Goal: Task Accomplishment & Management: Manage account settings

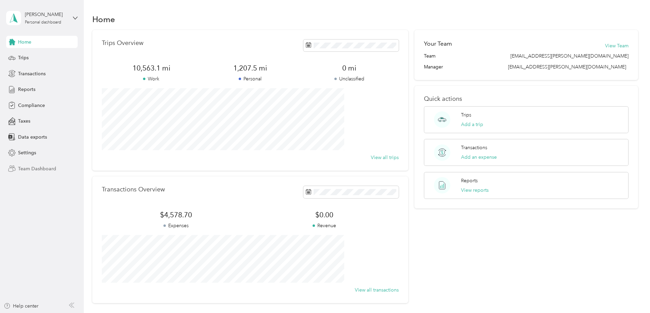
click at [33, 169] on span "Team Dashboard" at bounding box center [37, 168] width 38 height 7
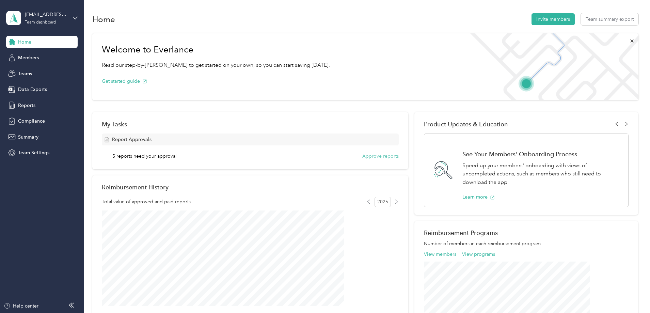
click at [379, 155] on button "Approve reports" at bounding box center [380, 156] width 36 height 7
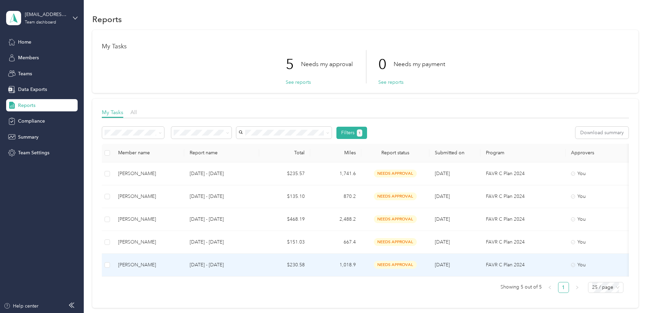
click at [310, 266] on td "$230.58" at bounding box center [284, 265] width 51 height 23
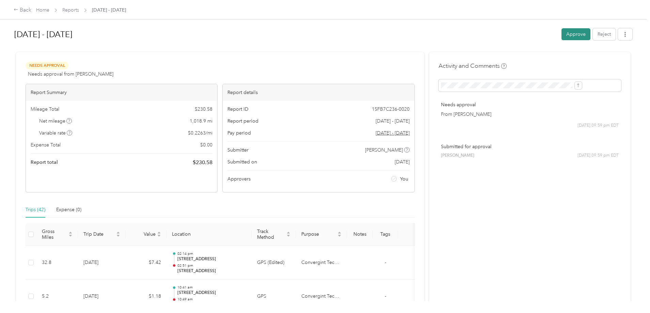
click at [562, 35] on button "Approve" at bounding box center [576, 34] width 29 height 12
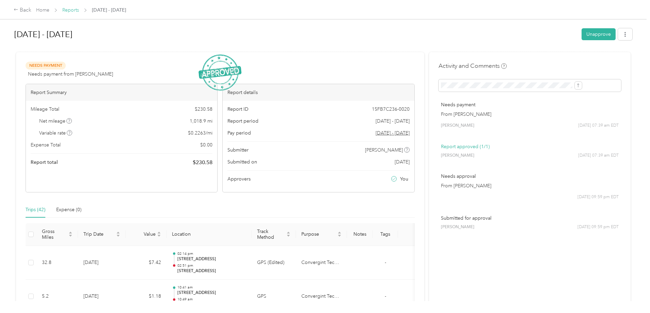
click at [79, 11] on link "Reports" at bounding box center [70, 10] width 17 height 6
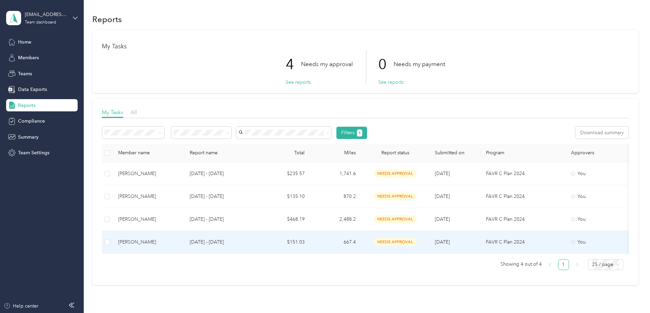
click at [310, 241] on td "$151.03" at bounding box center [284, 242] width 51 height 23
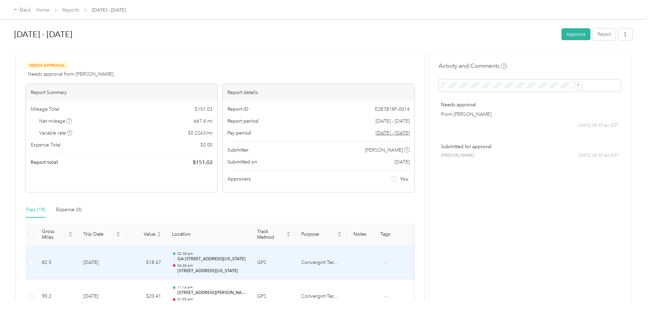
click at [296, 263] on td "GPS" at bounding box center [274, 263] width 44 height 34
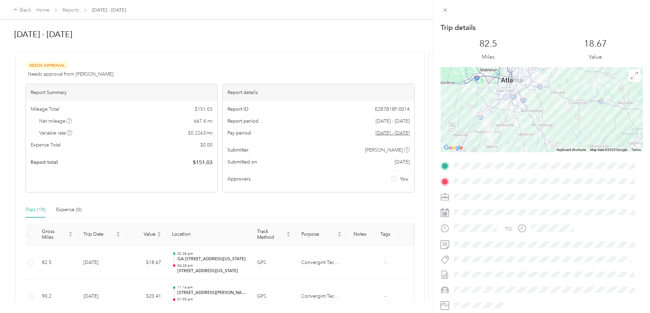
click at [329, 202] on div "Trip details This trip cannot be edited because it is either under review, appr…" at bounding box center [325, 156] width 650 height 313
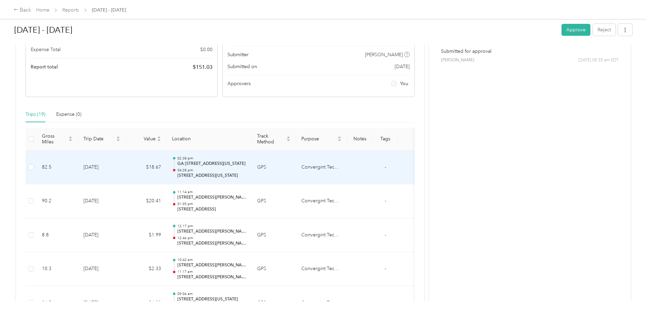
scroll to position [102, 0]
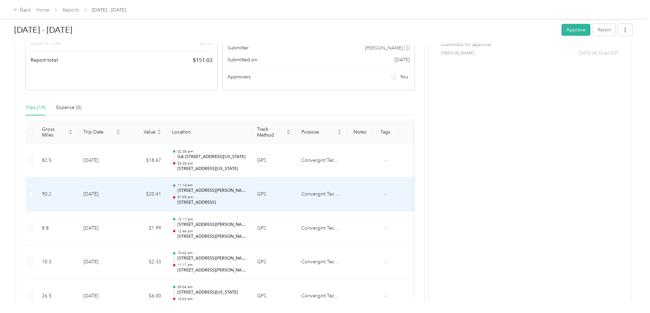
click at [296, 193] on td "GPS" at bounding box center [274, 194] width 44 height 34
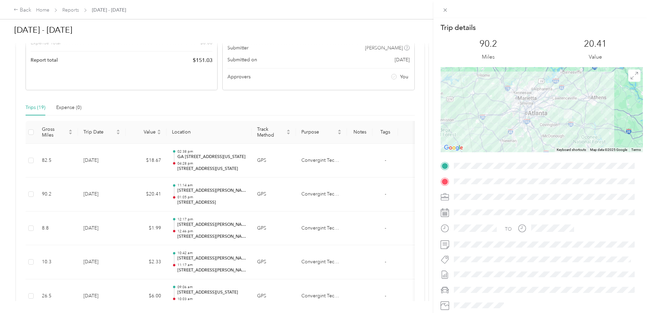
click at [315, 234] on div "Trip details This trip cannot be edited because it is either under review, appr…" at bounding box center [325, 156] width 650 height 313
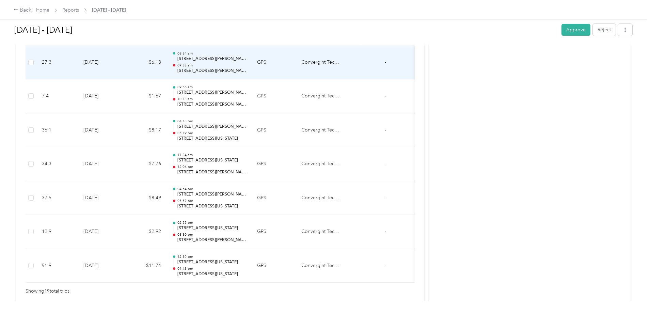
scroll to position [646, 0]
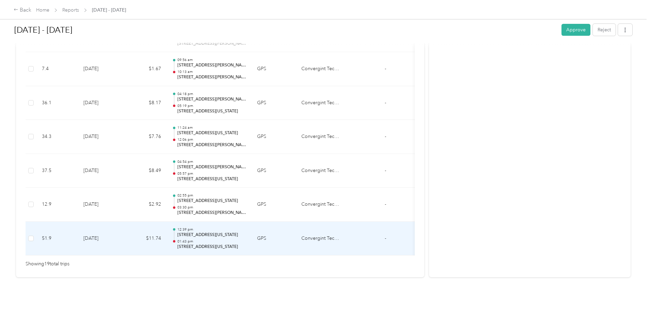
click at [296, 228] on td "GPS" at bounding box center [274, 239] width 44 height 34
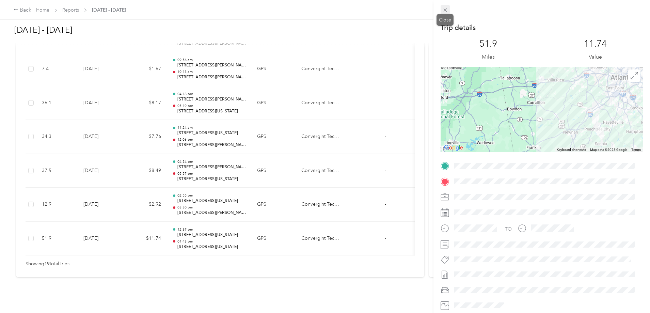
click at [448, 11] on icon at bounding box center [445, 10] width 6 height 6
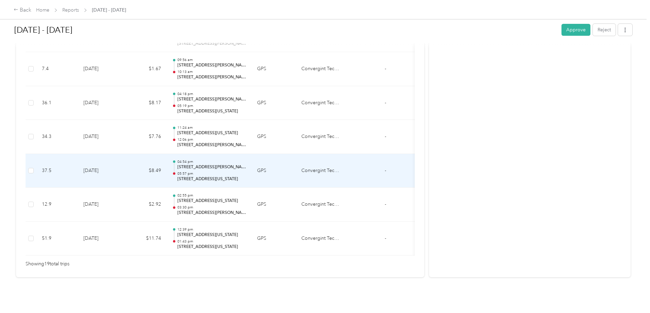
click at [246, 176] on p "[STREET_ADDRESS][US_STATE]" at bounding box center [211, 179] width 69 height 6
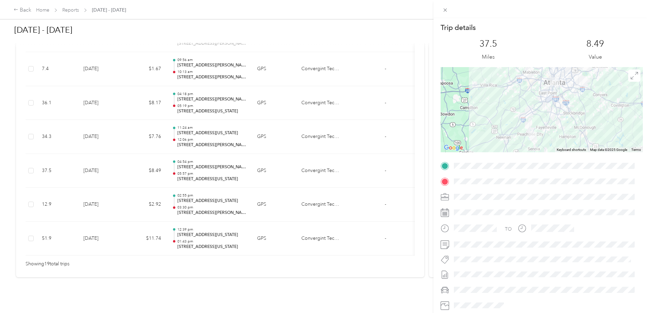
click at [376, 123] on div "Trip details This trip cannot be edited because it is either under review, appr…" at bounding box center [325, 156] width 650 height 313
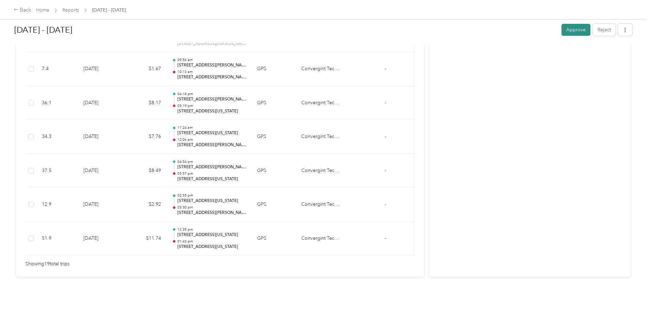
click at [562, 27] on button "Approve" at bounding box center [576, 30] width 29 height 12
click at [79, 10] on link "Reports" at bounding box center [70, 10] width 17 height 6
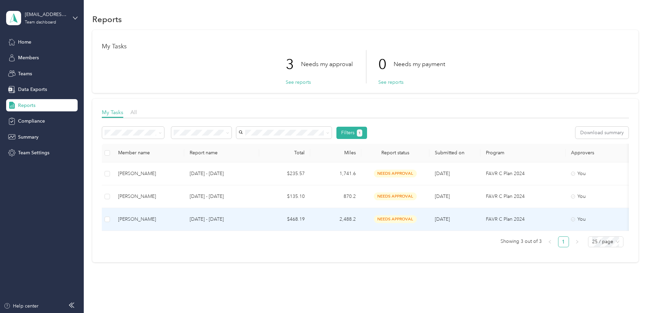
click at [310, 211] on td "$468.19" at bounding box center [284, 219] width 51 height 23
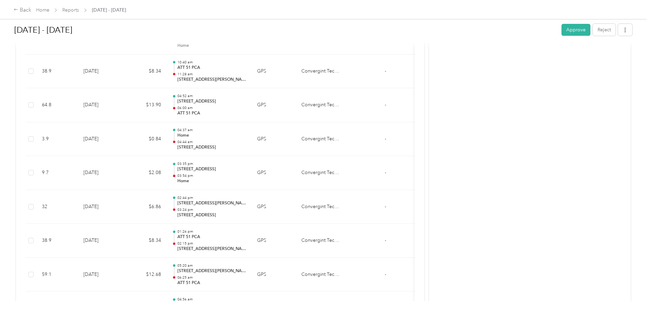
scroll to position [4475, 0]
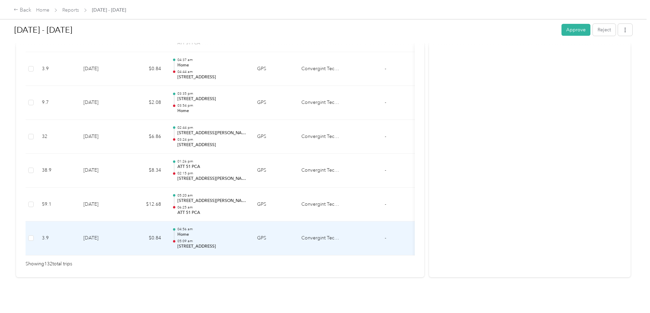
click at [296, 230] on td "GPS" at bounding box center [274, 238] width 44 height 34
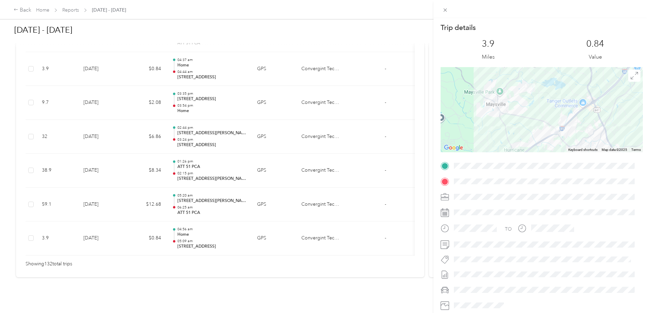
click at [333, 192] on div "Trip details This trip cannot be edited because it is either under review, appr…" at bounding box center [325, 156] width 650 height 313
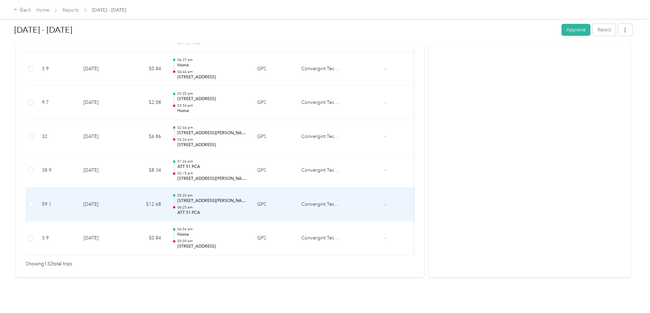
click at [296, 192] on td "GPS" at bounding box center [274, 205] width 44 height 34
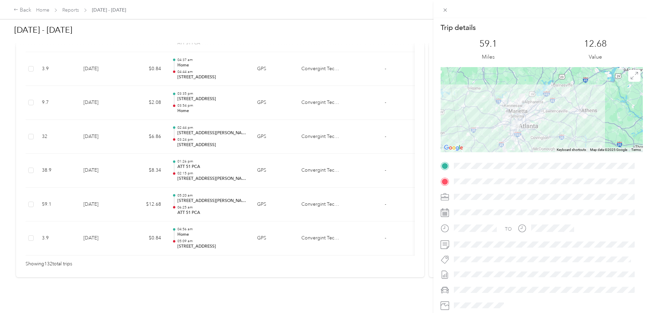
click at [318, 162] on div "Trip details This trip cannot be edited because it is either under review, appr…" at bounding box center [325, 156] width 650 height 313
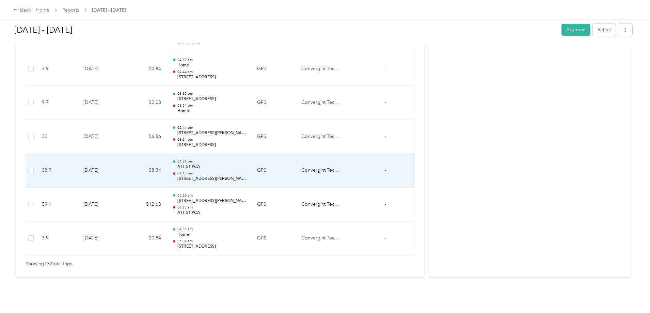
click at [296, 162] on td "GPS" at bounding box center [274, 171] width 44 height 34
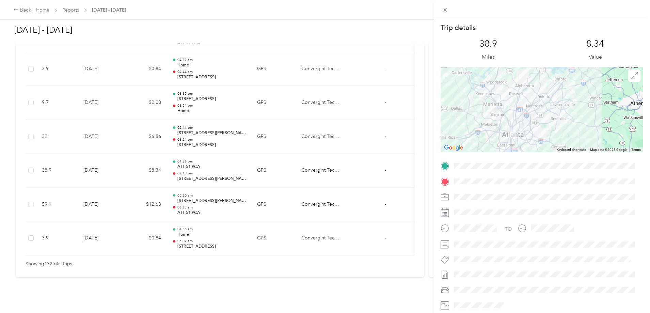
click at [317, 123] on div "Trip details This trip cannot be edited because it is either under review, appr…" at bounding box center [325, 156] width 650 height 313
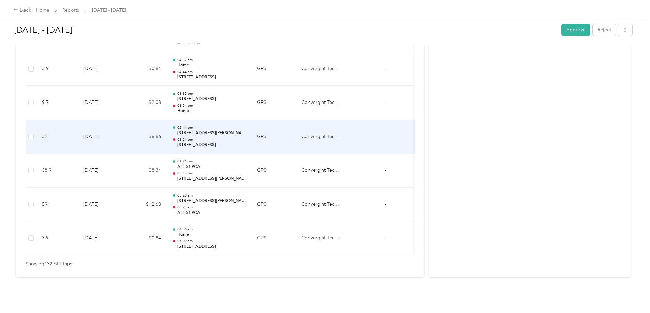
click at [296, 126] on td "GPS" at bounding box center [274, 137] width 44 height 34
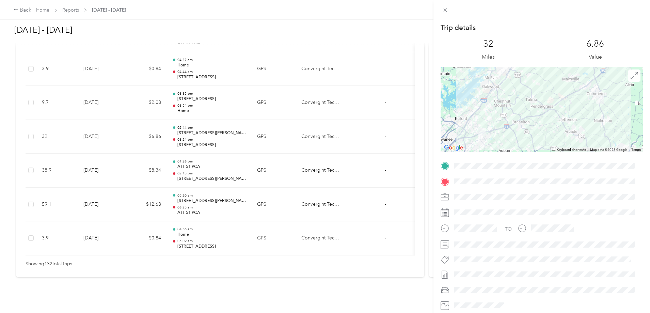
click at [316, 93] on div "Trip details This trip cannot be edited because it is either under review, appr…" at bounding box center [325, 156] width 650 height 313
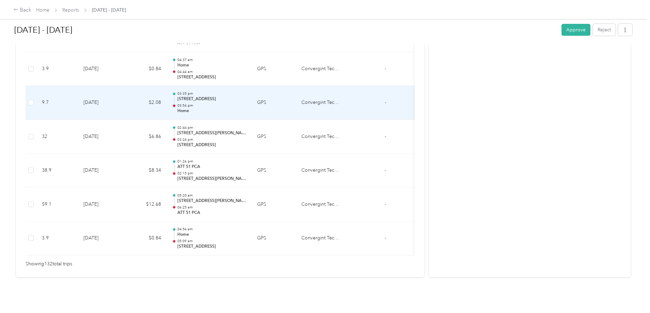
click at [246, 108] on p "Home" at bounding box center [211, 111] width 69 height 6
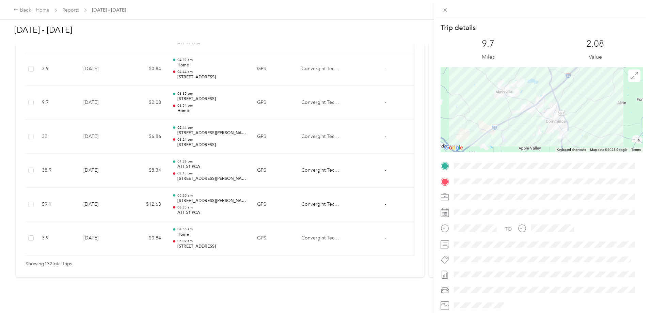
click at [307, 91] on div "Trip details This trip cannot be edited because it is either under review, appr…" at bounding box center [325, 156] width 650 height 313
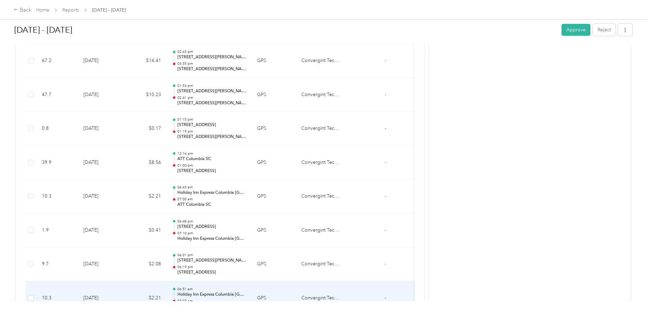
scroll to position [3488, 0]
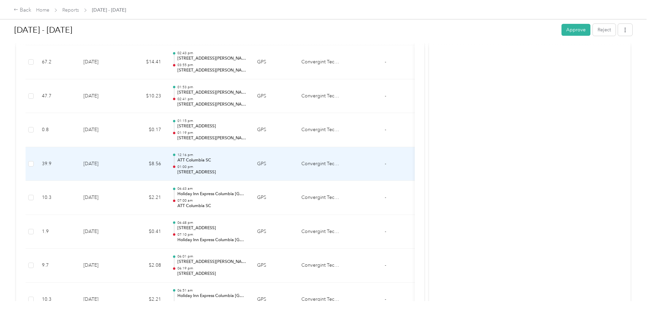
click at [296, 167] on td "GPS" at bounding box center [274, 164] width 44 height 34
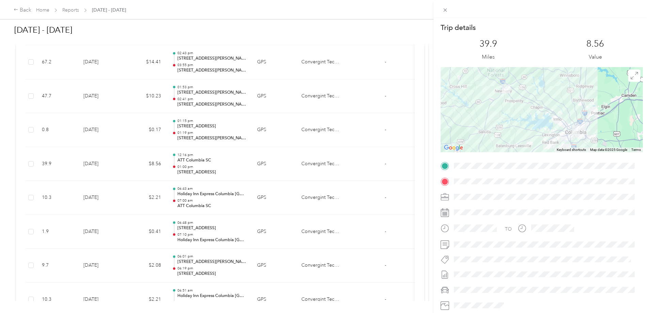
click at [301, 198] on div "Trip details This trip cannot be edited because it is either under review, appr…" at bounding box center [325, 156] width 650 height 313
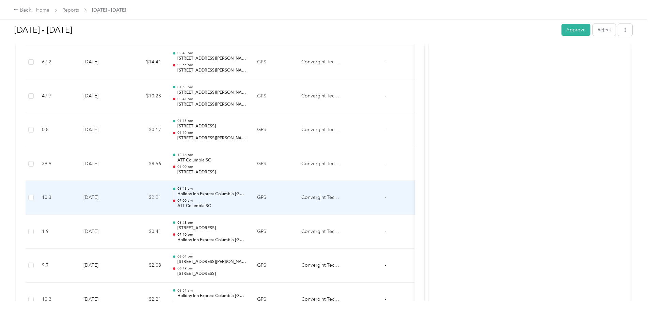
click at [252, 198] on td "06:43 am Holiday Inn Express Columbia [GEOGRAPHIC_DATA] 07:00 am ATT Columbia SC" at bounding box center [209, 198] width 85 height 34
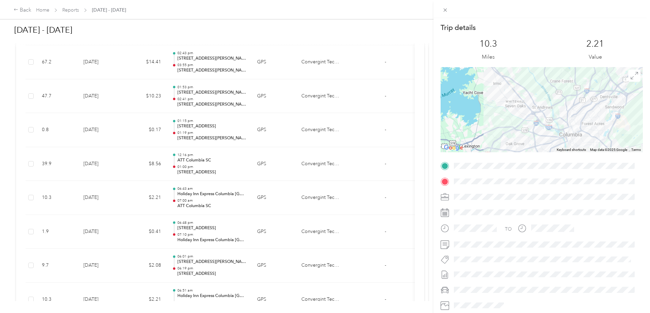
click at [304, 195] on div "Trip details This trip cannot be edited because it is either under review, appr…" at bounding box center [325, 156] width 650 height 313
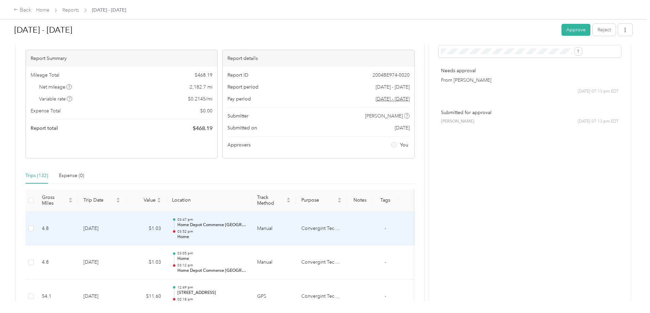
scroll to position [0, 0]
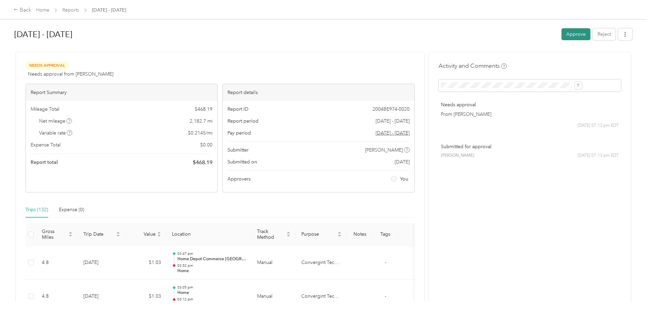
click at [562, 33] on button "Approve" at bounding box center [576, 34] width 29 height 12
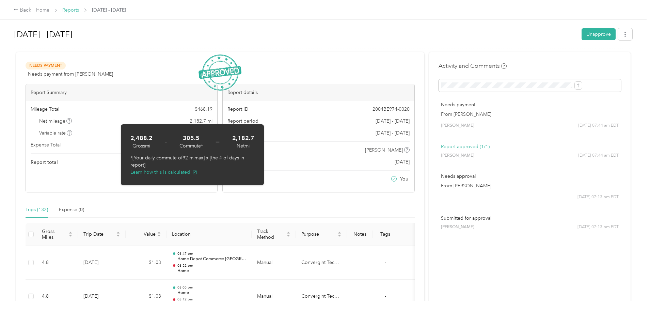
click at [79, 10] on link "Reports" at bounding box center [70, 10] width 17 height 6
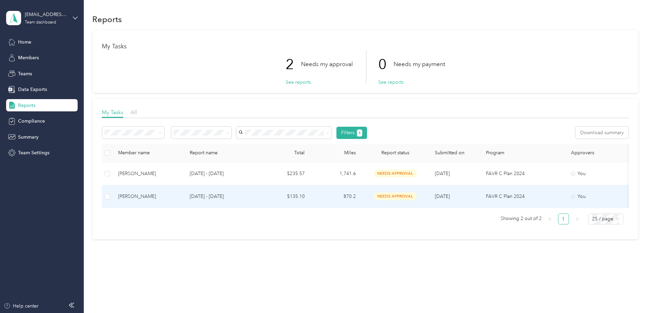
click at [259, 194] on td "[DATE] - [DATE]" at bounding box center [221, 196] width 75 height 23
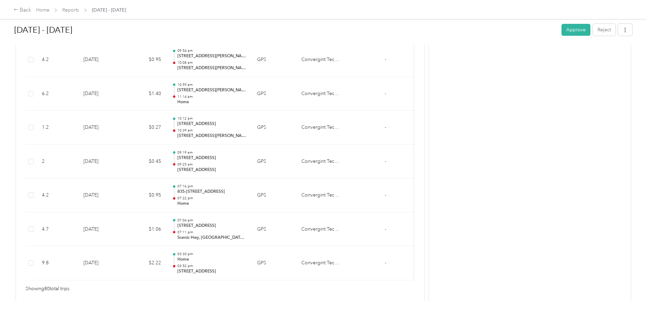
scroll to position [2713, 0]
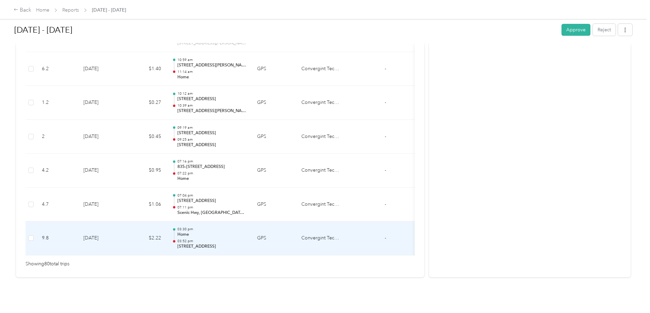
click at [246, 244] on p "[STREET_ADDRESS]" at bounding box center [211, 247] width 69 height 6
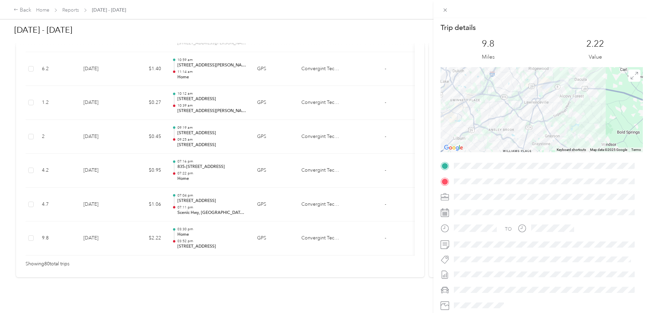
click at [284, 189] on div "Trip details This trip cannot be edited because it is either under review, appr…" at bounding box center [325, 156] width 650 height 313
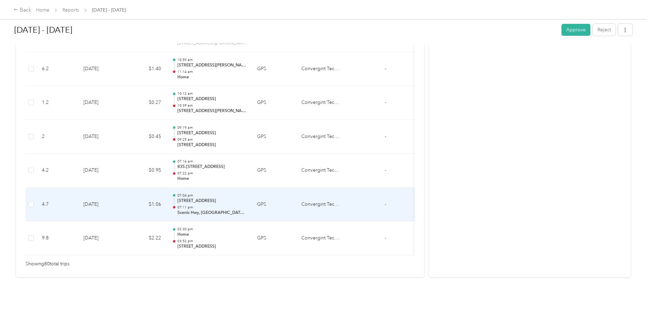
click at [246, 205] on p "07:11 pm" at bounding box center [211, 207] width 69 height 5
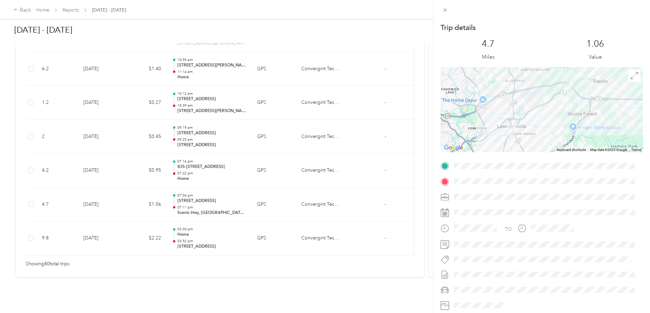
click at [290, 162] on div "Trip details This trip cannot be edited because it is either under review, appr…" at bounding box center [325, 156] width 650 height 313
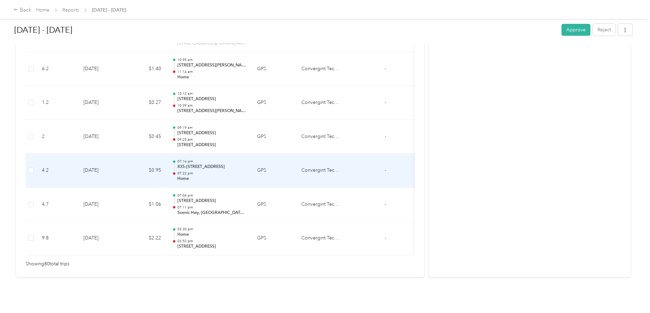
click at [252, 161] on td "07:16 pm 835–[STREET_ADDRESS] 07:22 pm Home" at bounding box center [209, 171] width 85 height 34
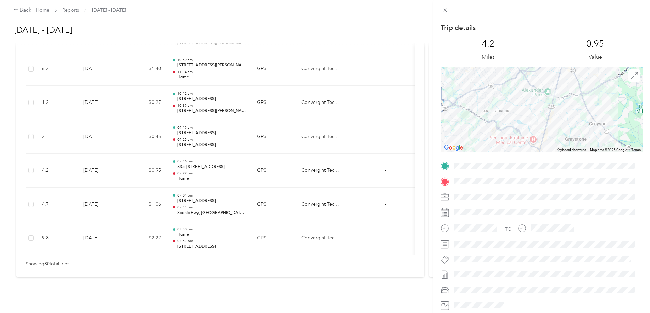
click at [301, 224] on div "Trip details This trip cannot be edited because it is either under review, appr…" at bounding box center [325, 156] width 650 height 313
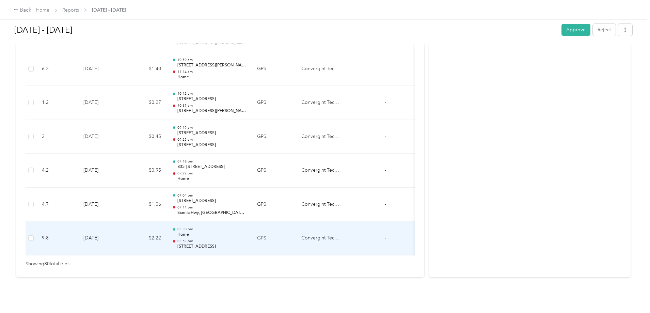
click at [246, 232] on p "Home" at bounding box center [211, 235] width 69 height 6
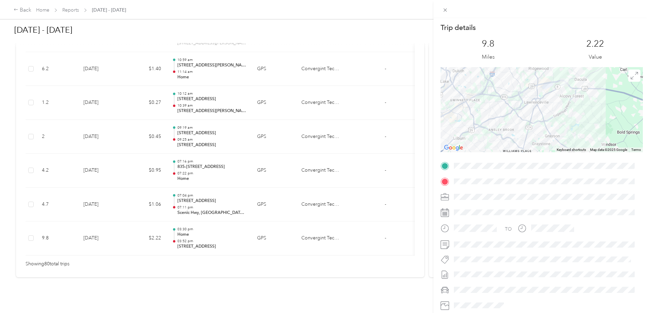
click at [300, 197] on div "Trip details This trip cannot be edited because it is either under review, appr…" at bounding box center [325, 156] width 650 height 313
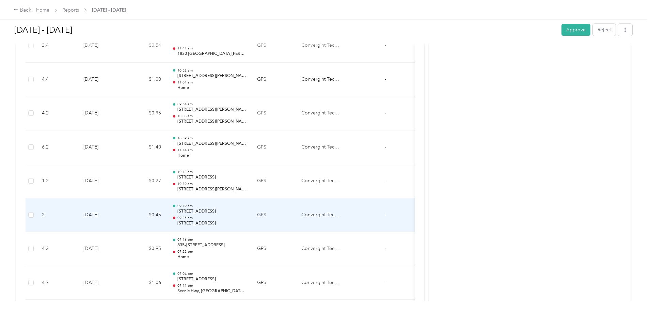
scroll to position [2611, 0]
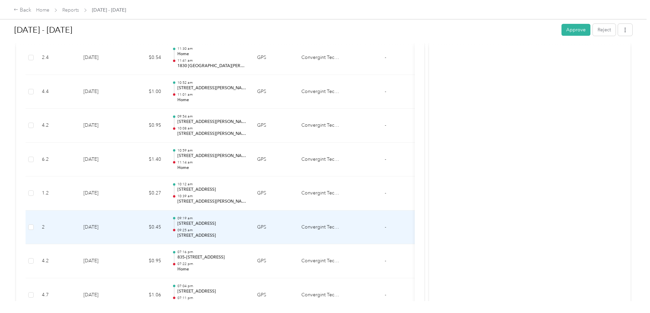
click at [246, 232] on p "09:25 am" at bounding box center [211, 230] width 69 height 5
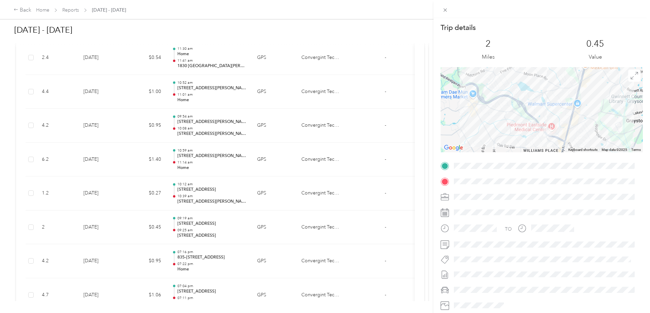
click at [296, 222] on div "Trip details This trip cannot be edited because it is either under review, appr…" at bounding box center [325, 156] width 650 height 313
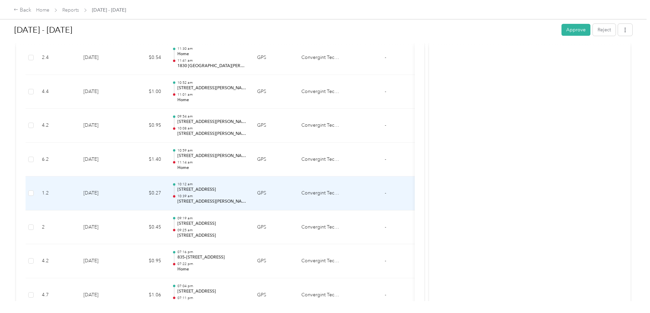
click at [296, 192] on td "GPS" at bounding box center [274, 193] width 44 height 34
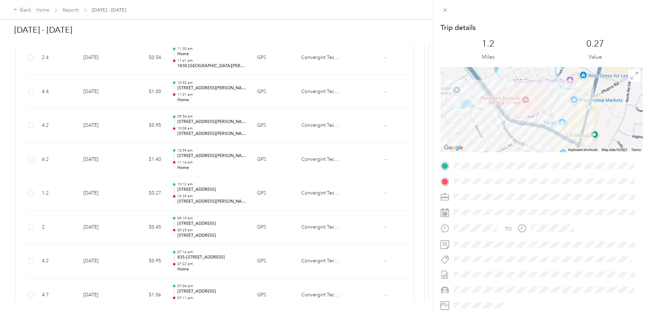
click at [297, 165] on div "Trip details This trip cannot be edited because it is either under review, appr…" at bounding box center [325, 156] width 650 height 313
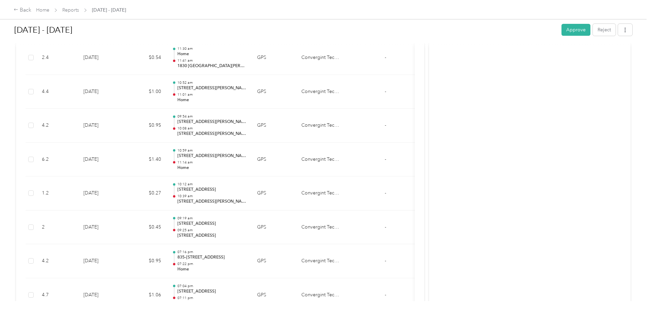
click at [252, 162] on td "10:59 am [STREET_ADDRESS][PERSON_NAME][PERSON_NAME] 11:14 am Home" at bounding box center [209, 160] width 85 height 34
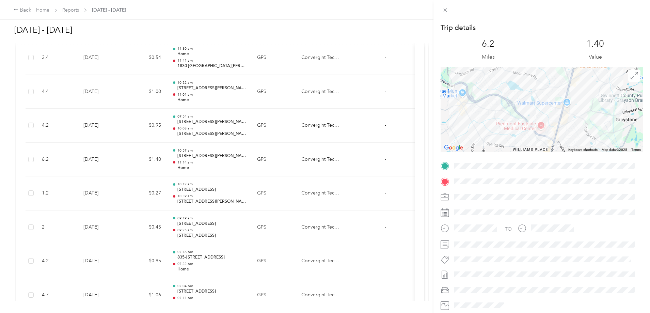
click at [298, 157] on div "Trip details This trip cannot be edited because it is either under review, appr…" at bounding box center [325, 156] width 650 height 313
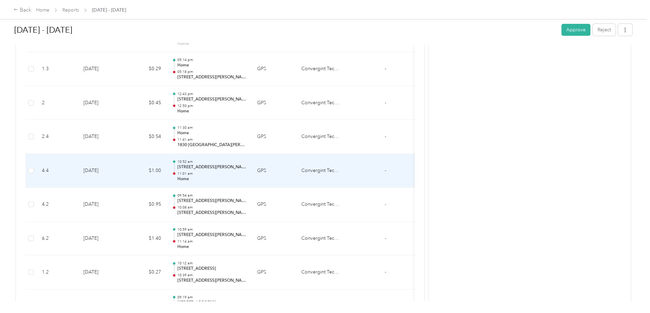
scroll to position [2543, 0]
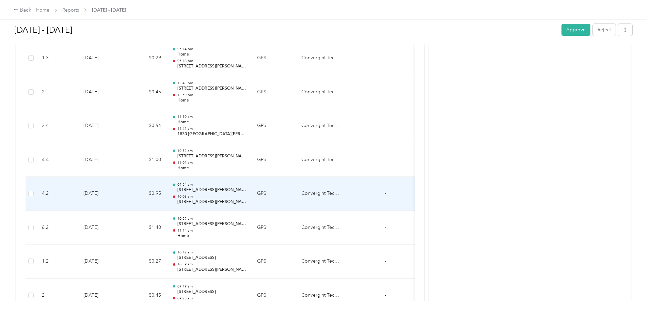
click at [252, 190] on td "09:54 am [STREET_ADDRESS][PERSON_NAME][PERSON_NAME] 10:08 am [STREET_ADDRESS][P…" at bounding box center [209, 194] width 85 height 34
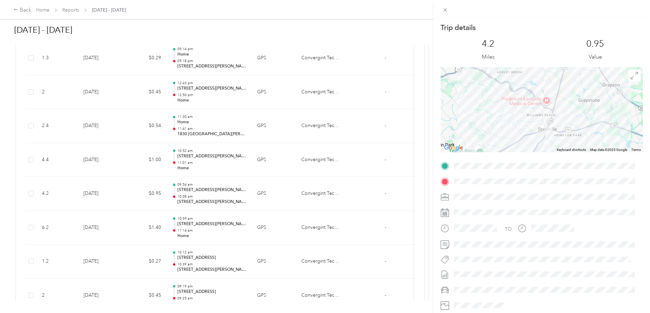
click at [297, 147] on div "Trip details This trip cannot be edited because it is either under review, appr…" at bounding box center [325, 156] width 650 height 313
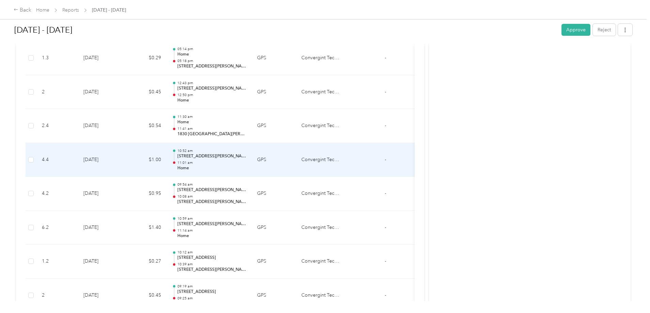
click at [252, 160] on td "10:52 am [STREET_ADDRESS][PERSON_NAME] 11:01 am Home" at bounding box center [209, 160] width 85 height 34
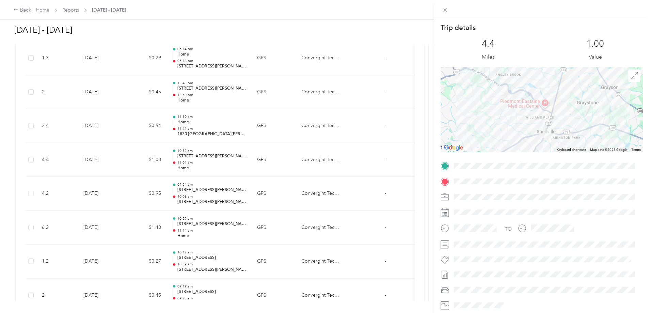
click at [311, 170] on div "Trip details This trip cannot be edited because it is either under review, appr…" at bounding box center [325, 156] width 650 height 313
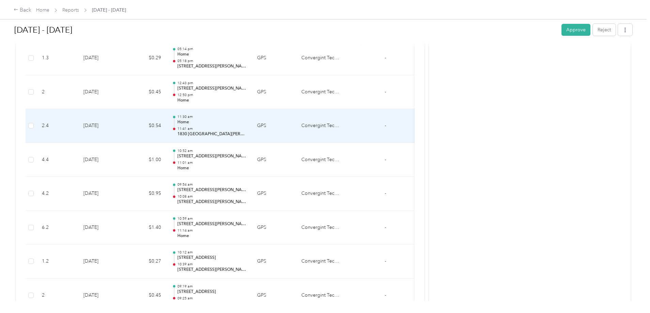
click at [252, 124] on td "11:30 am Home 11:41 am [STREET_ADDRESS]" at bounding box center [209, 126] width 85 height 34
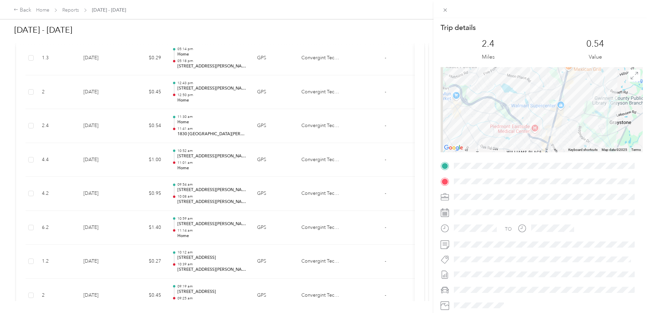
click at [302, 124] on div "Trip details This trip cannot be edited because it is either under review, appr…" at bounding box center [325, 156] width 650 height 313
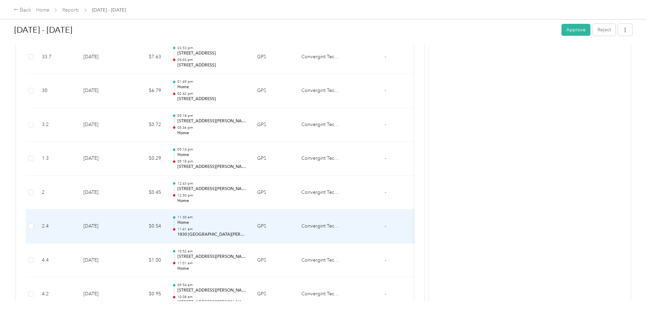
scroll to position [2441, 0]
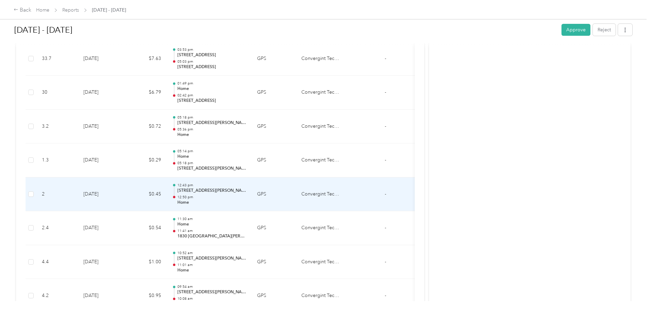
click at [246, 195] on p "12:50 pm" at bounding box center [211, 197] width 69 height 5
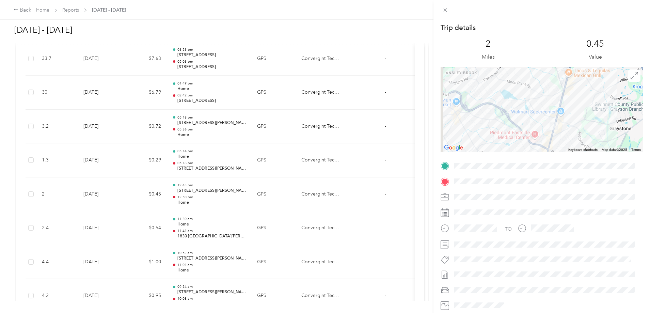
click at [299, 196] on div "Trip details This trip cannot be edited because it is either under review, appr…" at bounding box center [325, 156] width 650 height 313
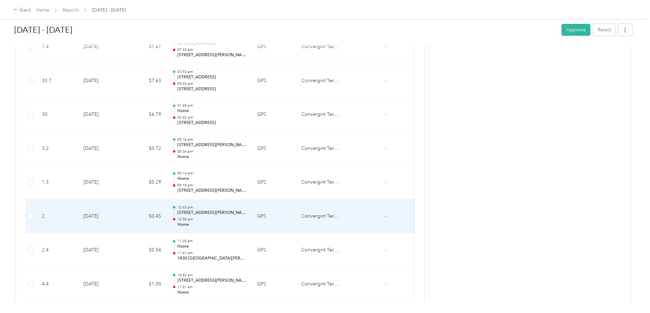
scroll to position [2407, 0]
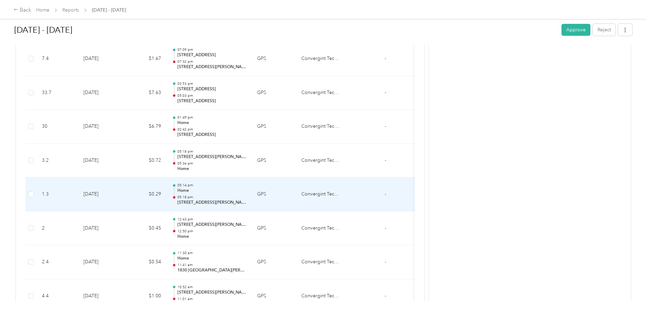
click at [296, 193] on td "GPS" at bounding box center [274, 194] width 44 height 34
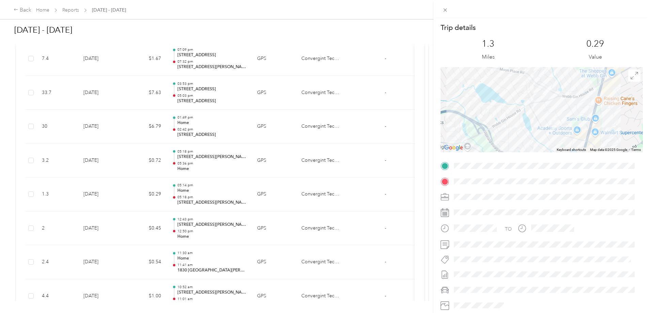
click at [315, 194] on div "Trip details This trip cannot be edited because it is either under review, appr…" at bounding box center [325, 156] width 650 height 313
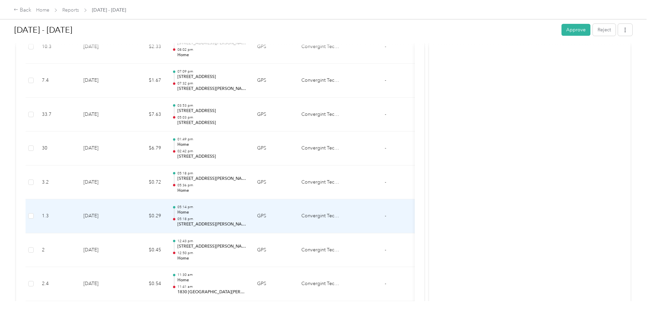
scroll to position [2373, 0]
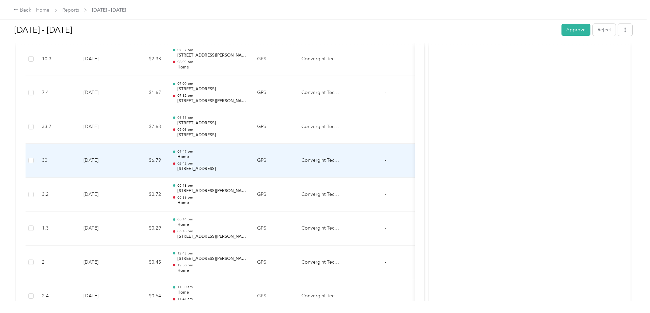
click at [252, 161] on td "01:49 pm Home 02:42 pm [STREET_ADDRESS]" at bounding box center [209, 161] width 85 height 34
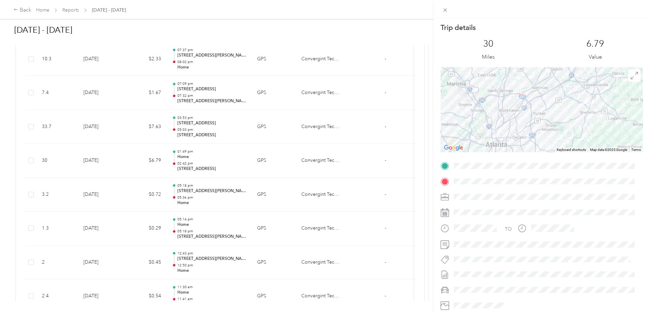
click at [304, 161] on div "Trip details This trip cannot be edited because it is either under review, appr…" at bounding box center [325, 156] width 650 height 313
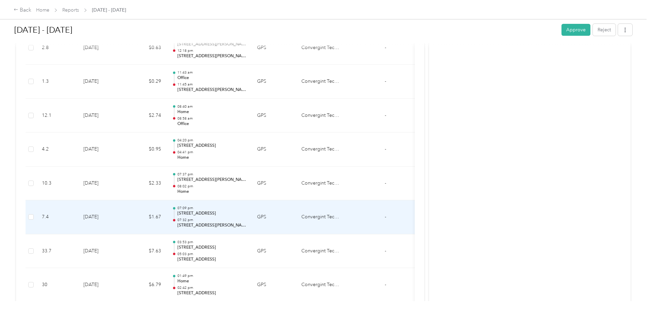
scroll to position [2236, 0]
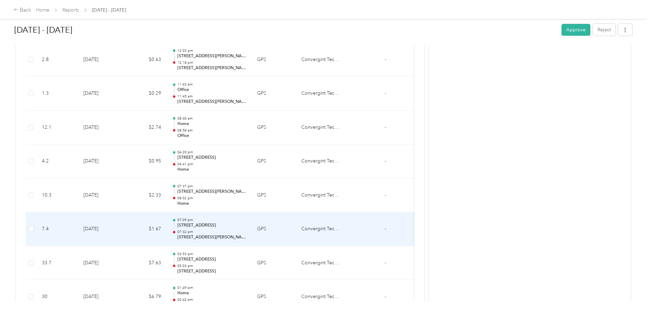
click at [252, 237] on td "07:09 pm [STREET_ADDRESS] 07:32 pm [STREET_ADDRESS][PERSON_NAME]" at bounding box center [209, 229] width 85 height 34
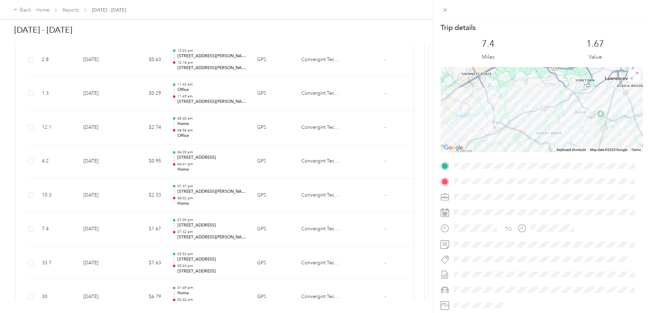
click at [306, 216] on div "Trip details This trip cannot be edited because it is either under review, appr…" at bounding box center [325, 156] width 650 height 313
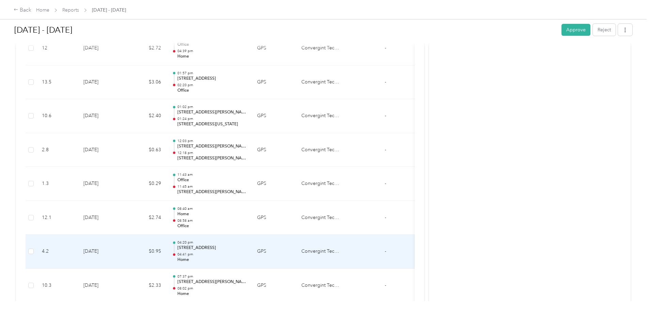
scroll to position [2134, 0]
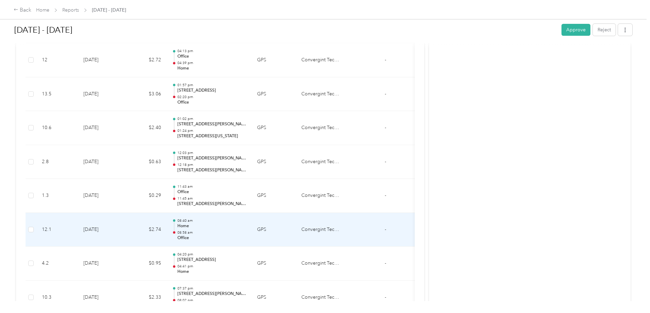
click at [296, 227] on td "GPS" at bounding box center [274, 230] width 44 height 34
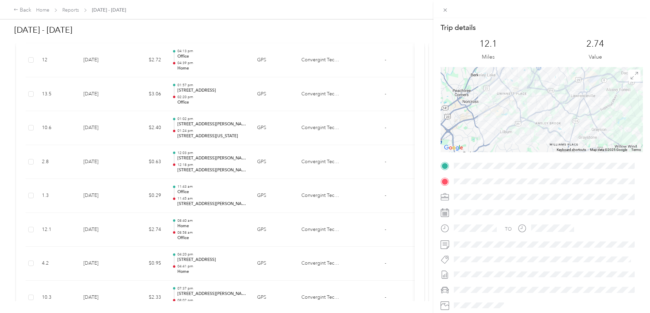
click at [310, 227] on div "Trip details This trip cannot be edited because it is either under review, appr…" at bounding box center [325, 156] width 650 height 313
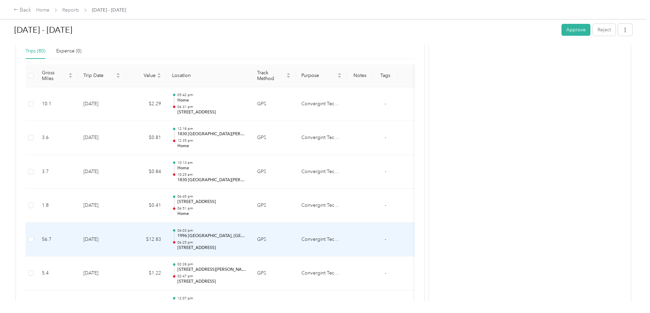
scroll to position [0, 0]
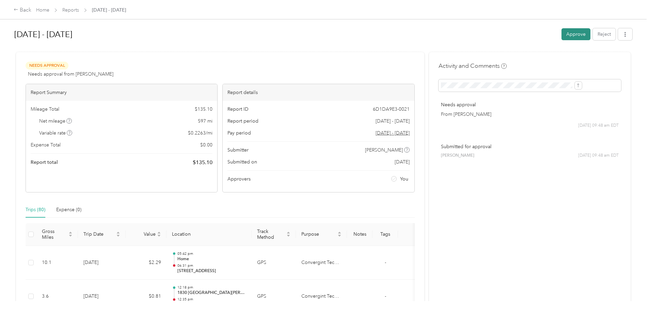
click at [562, 34] on button "Approve" at bounding box center [576, 34] width 29 height 12
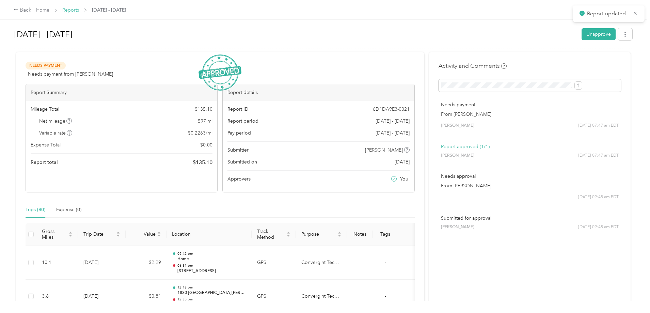
click at [79, 10] on link "Reports" at bounding box center [70, 10] width 17 height 6
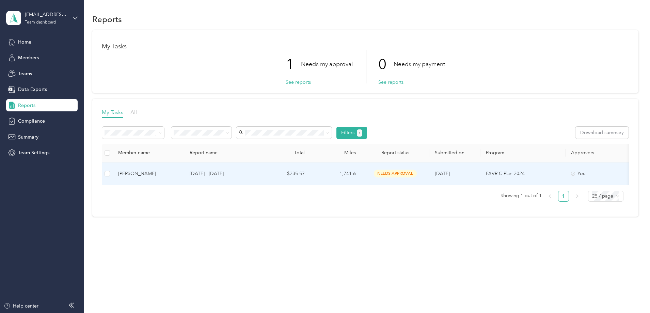
click at [310, 175] on td "$235.57" at bounding box center [284, 173] width 51 height 23
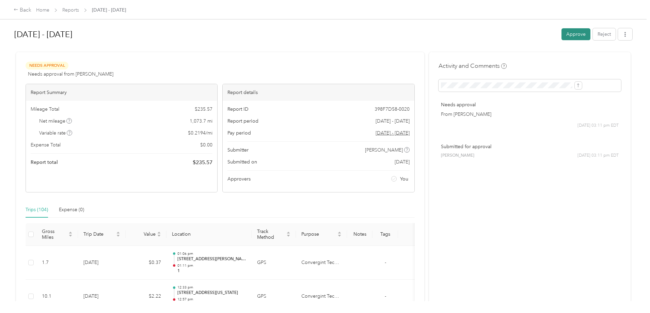
click at [562, 36] on button "Approve" at bounding box center [576, 34] width 29 height 12
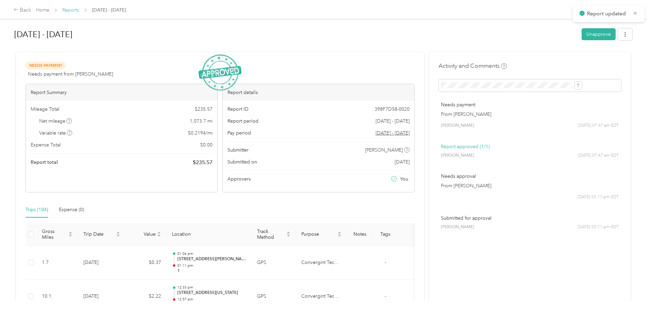
click at [79, 10] on link "Reports" at bounding box center [70, 10] width 17 height 6
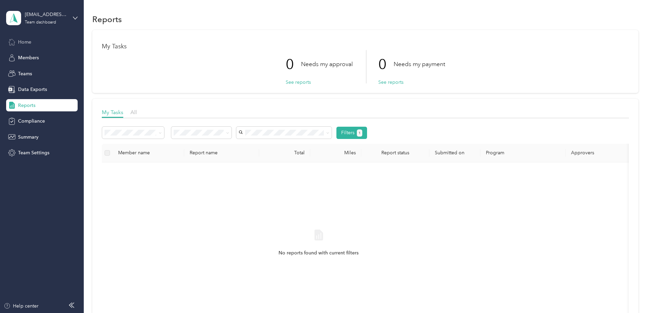
click at [30, 43] on span "Home" at bounding box center [24, 41] width 13 height 7
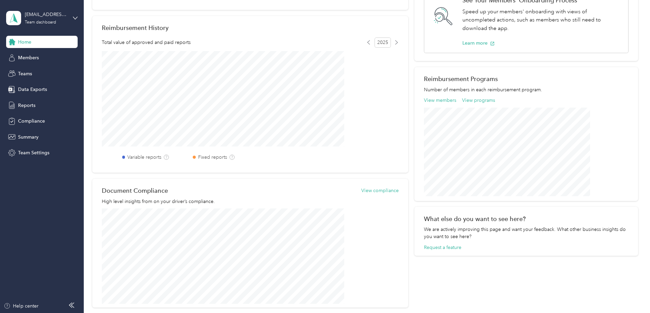
scroll to position [170, 0]
